Goal: Find specific page/section: Find specific page/section

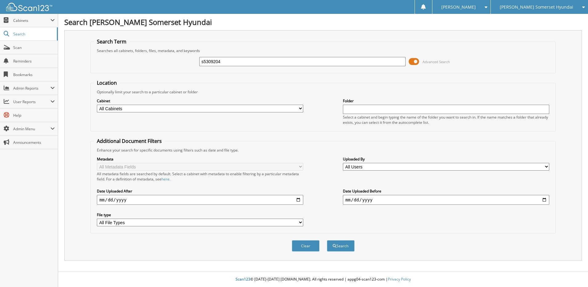
type input "s5309204"
click at [327, 240] on button "Search" at bounding box center [341, 245] width 28 height 11
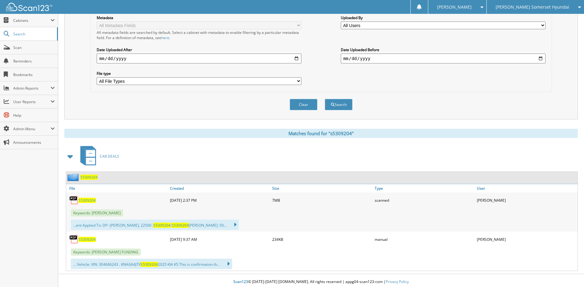
scroll to position [144, 0]
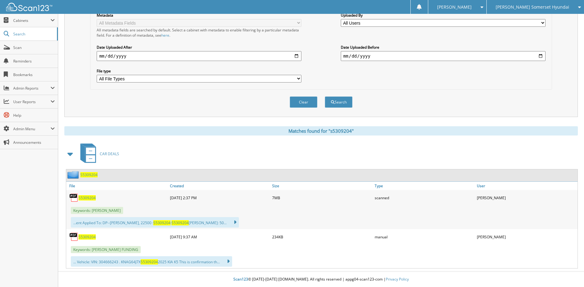
click at [88, 196] on span "S5309204" at bounding box center [86, 197] width 17 height 5
click at [21, 46] on span "Scan" at bounding box center [34, 47] width 42 height 5
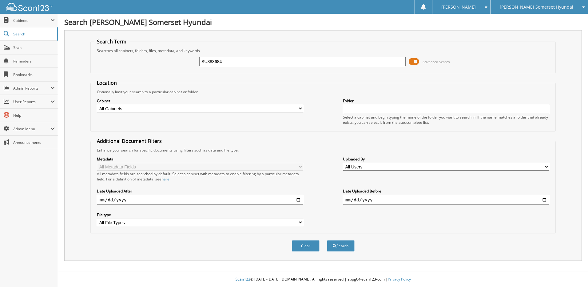
type input "SU383684"
click at [327, 240] on button "Search" at bounding box center [341, 245] width 28 height 11
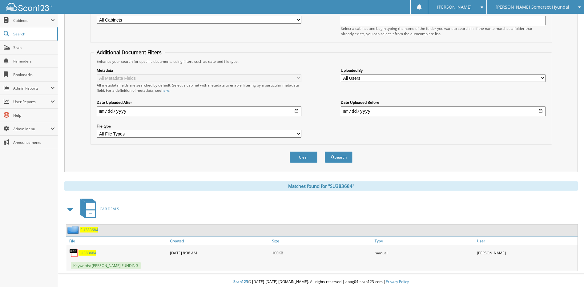
scroll to position [91, 0]
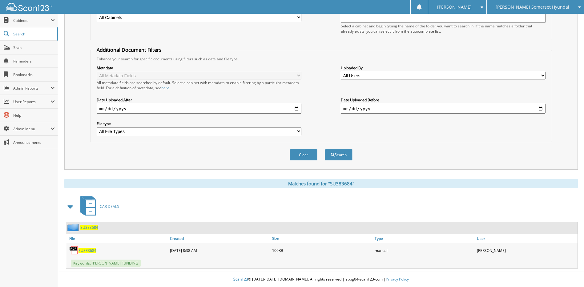
click at [89, 227] on span "SU383684" at bounding box center [89, 227] width 18 height 5
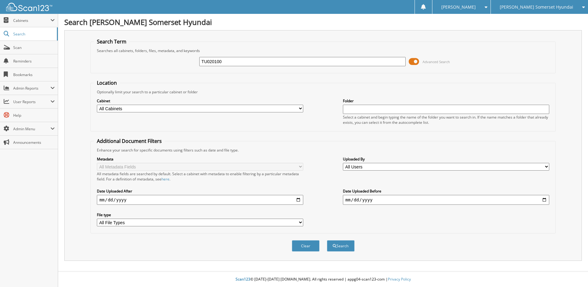
type input "TU020100"
click at [327, 240] on button "Search" at bounding box center [341, 245] width 28 height 11
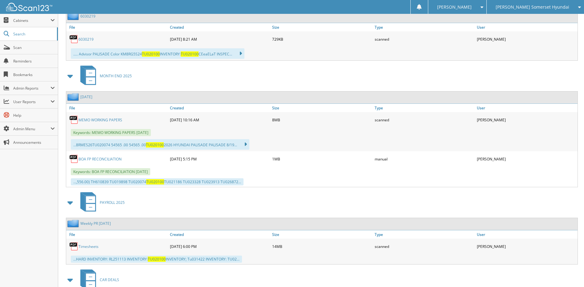
scroll to position [376, 0]
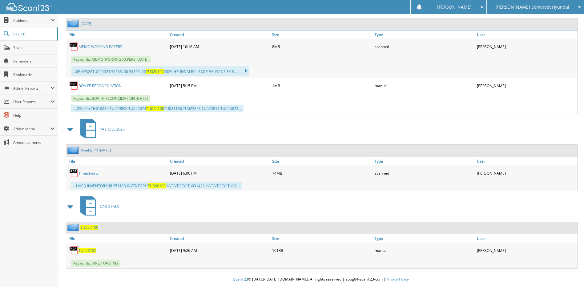
click at [92, 229] on span "TU020100" at bounding box center [89, 227] width 18 height 5
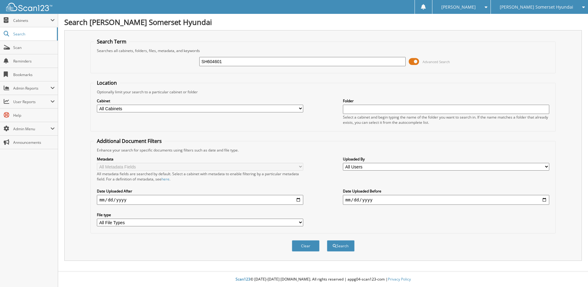
type input "SH604601"
click at [327, 240] on button "Search" at bounding box center [341, 245] width 28 height 11
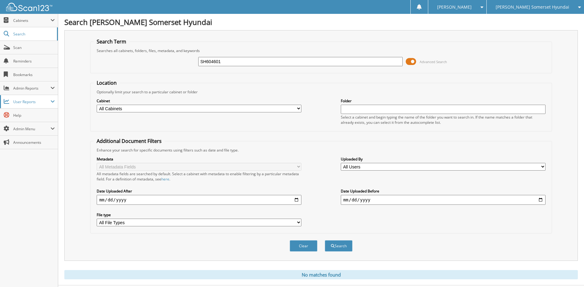
click at [33, 104] on span "User Reports" at bounding box center [31, 101] width 37 height 5
click at [30, 129] on span "All Recent Activity" at bounding box center [32, 129] width 45 height 6
